Goal: Navigation & Orientation: Understand site structure

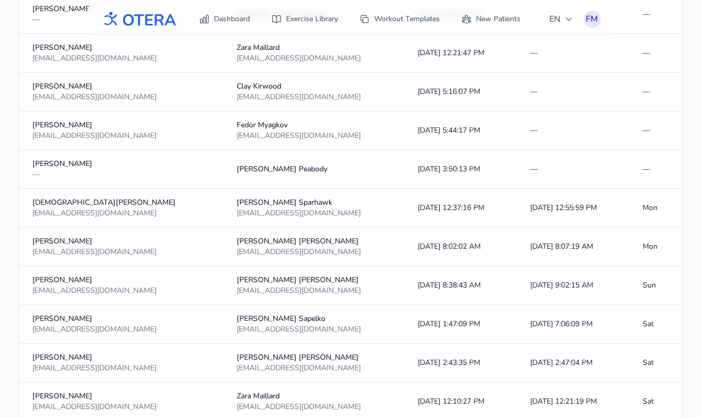
scroll to position [342, 0]
